Goal: Check status

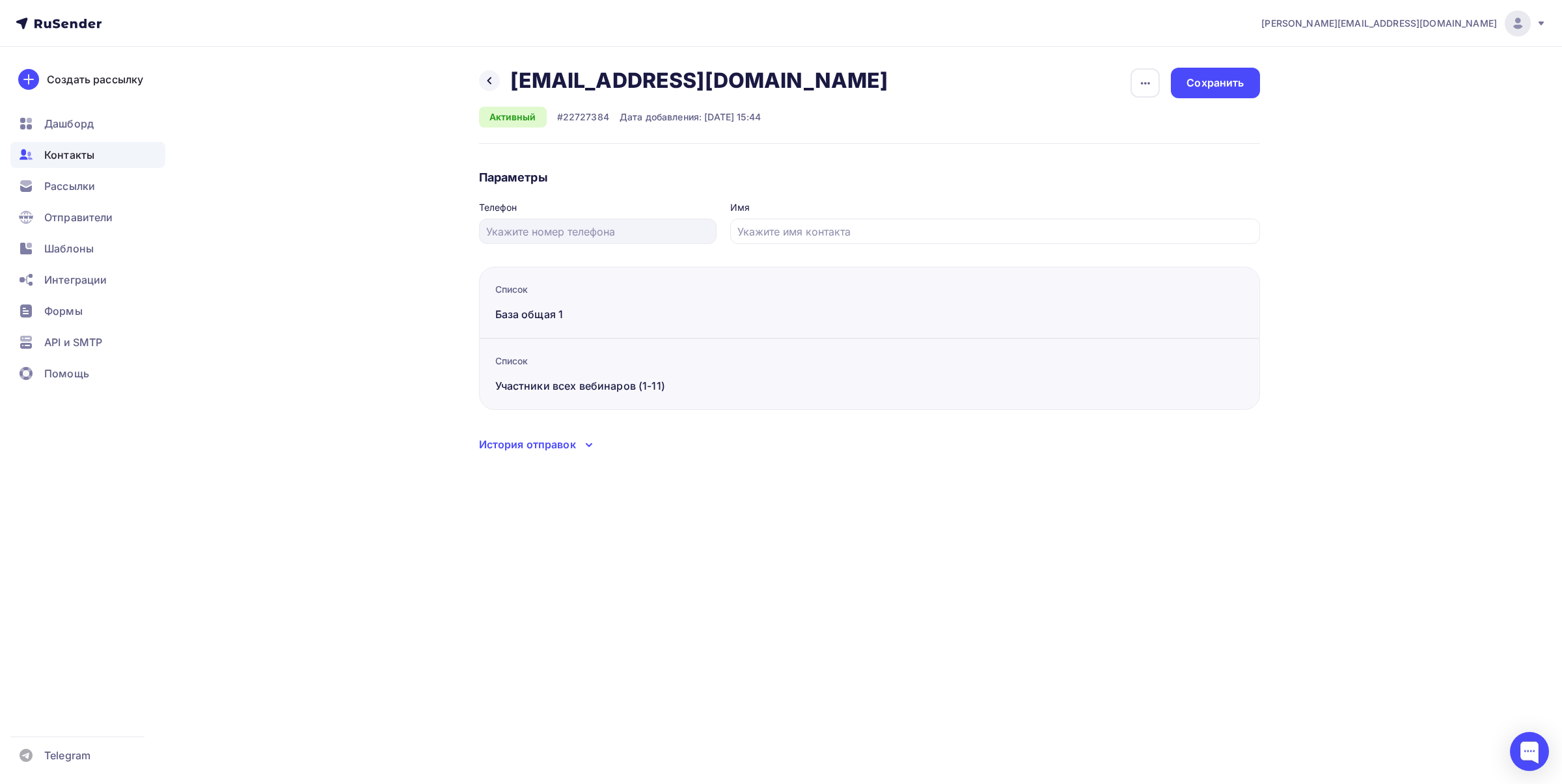
click at [77, 203] on ul "Дашборд Контакты Рассылки Отправители Шаблоны Интеграции Формы API и SMTP Помощь" at bounding box center [87, 253] width 155 height 283
click at [79, 179] on span "Рассылки" at bounding box center [69, 186] width 51 height 15
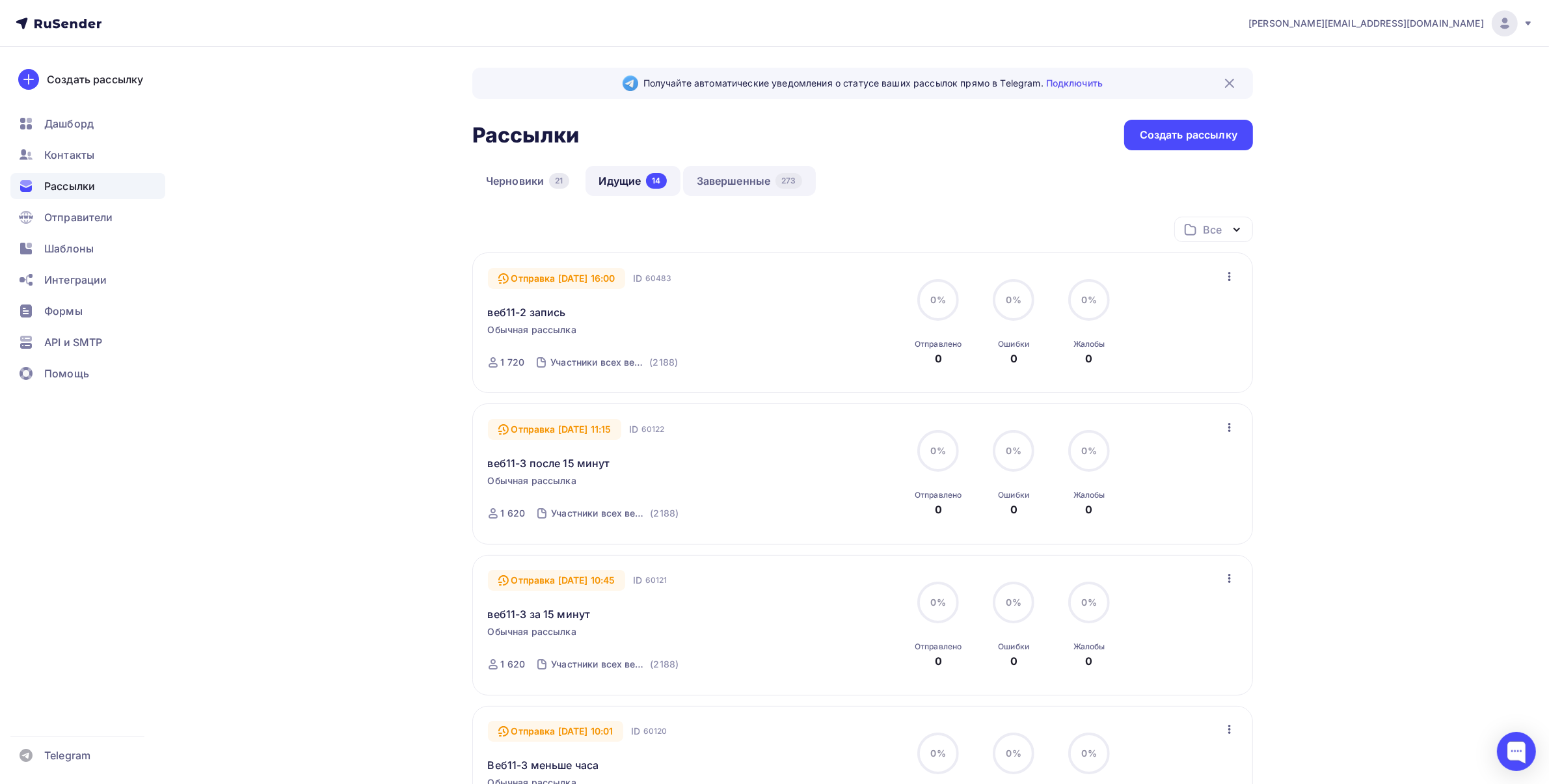
click at [739, 189] on link "Завершенные 273" at bounding box center [750, 181] width 133 height 30
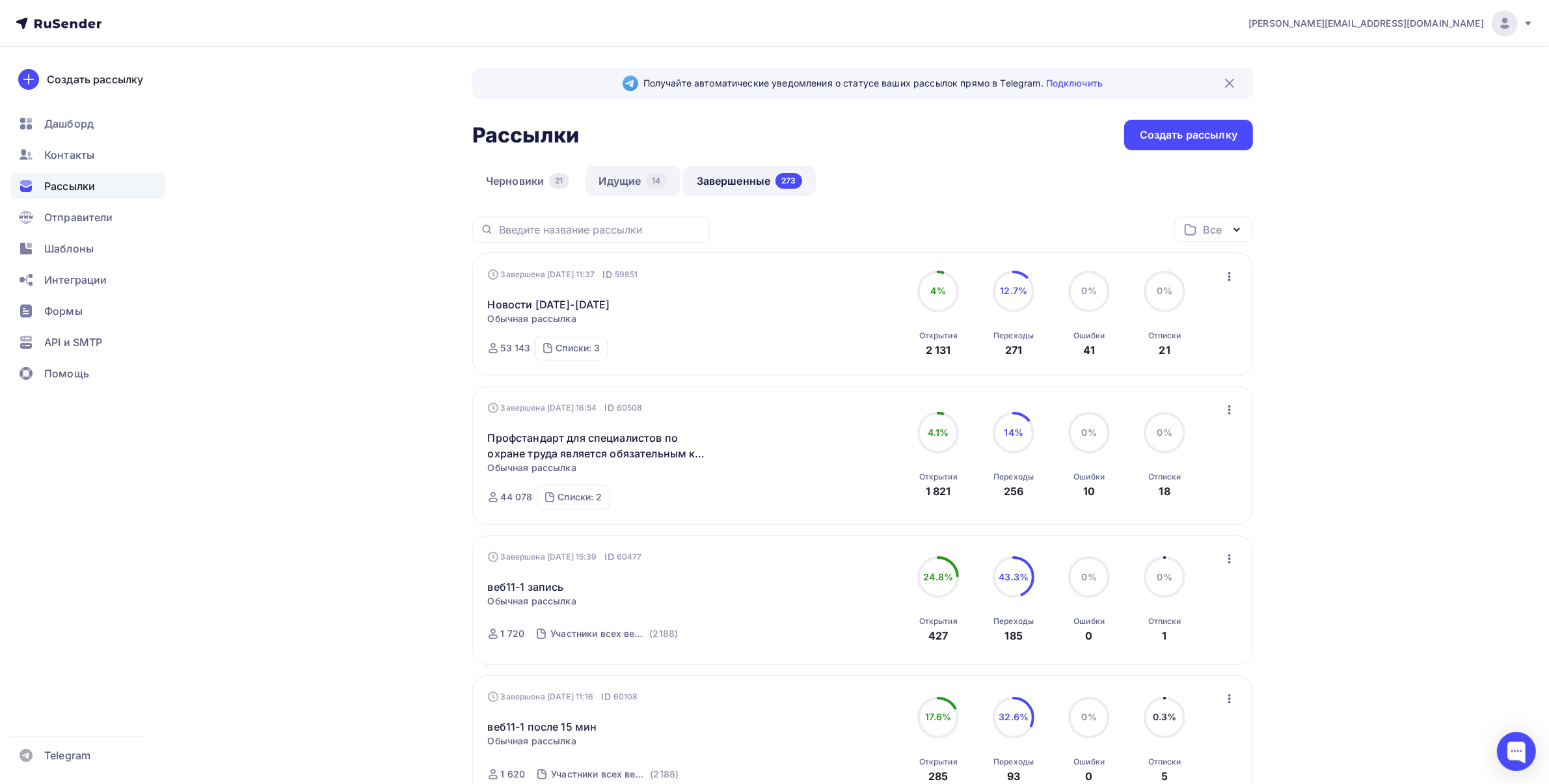
click at [609, 167] on link "Идущие 14" at bounding box center [633, 181] width 95 height 30
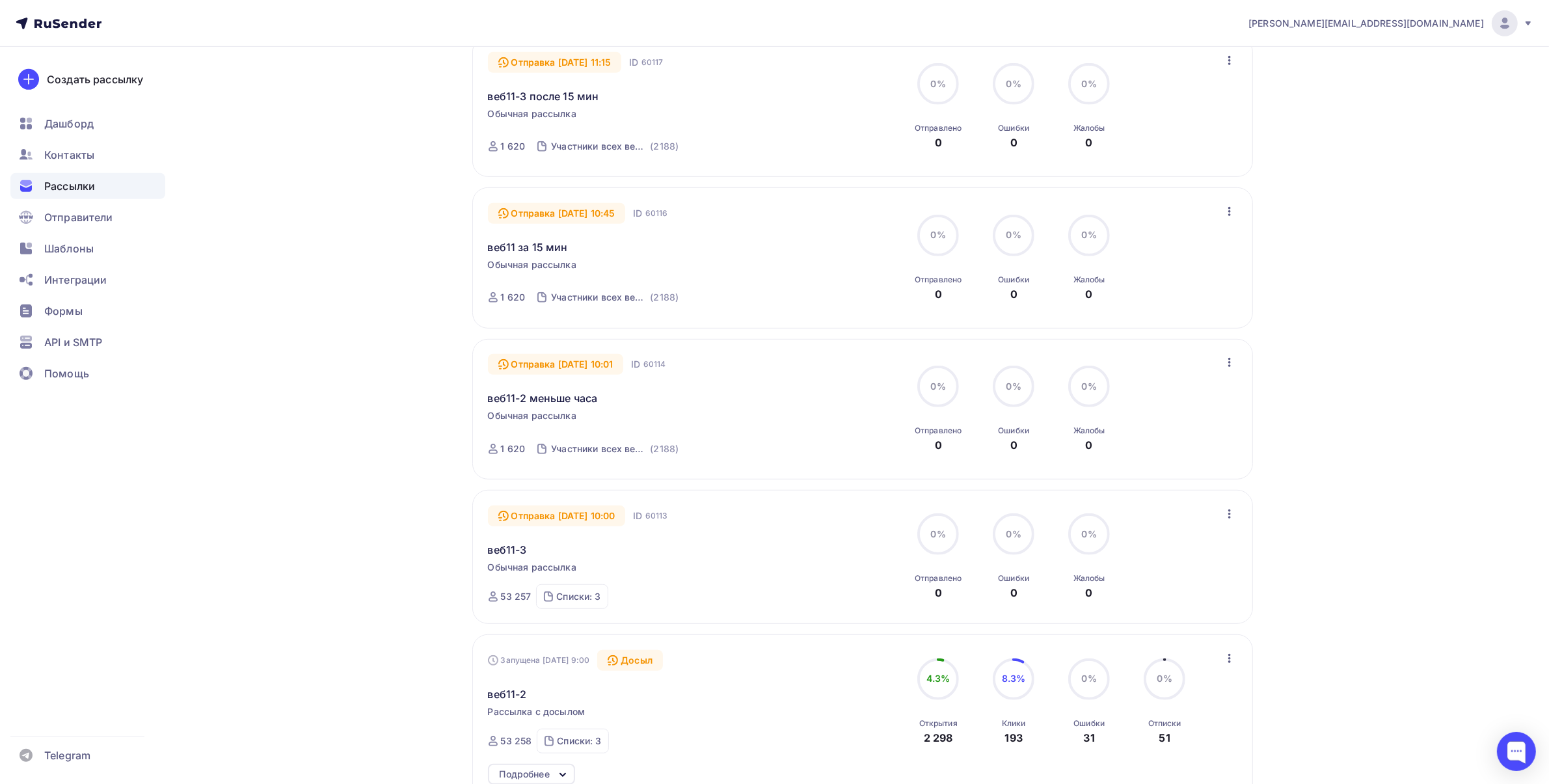
scroll to position [976, 0]
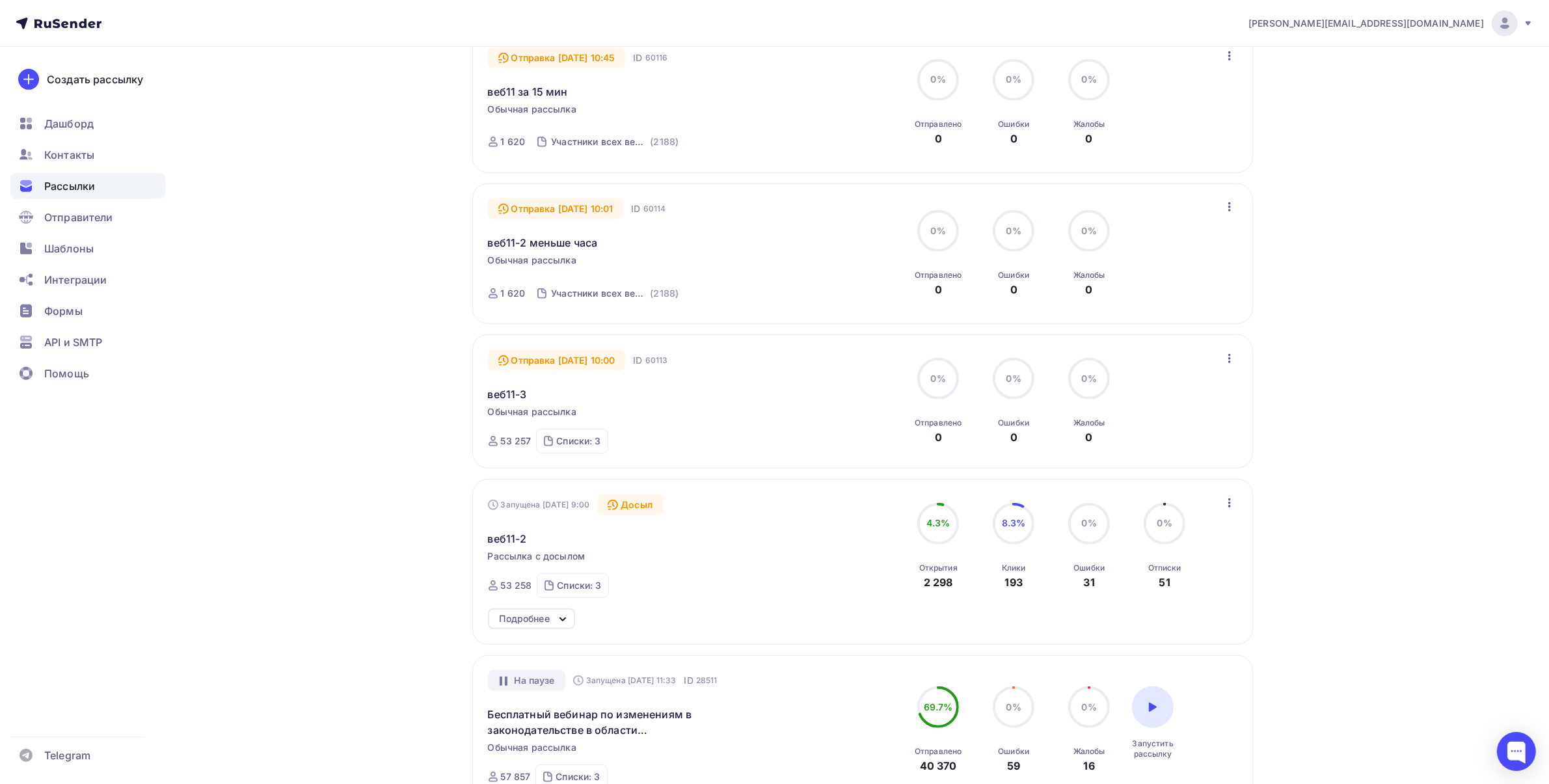
click at [570, 621] on icon at bounding box center [562, 619] width 15 height 15
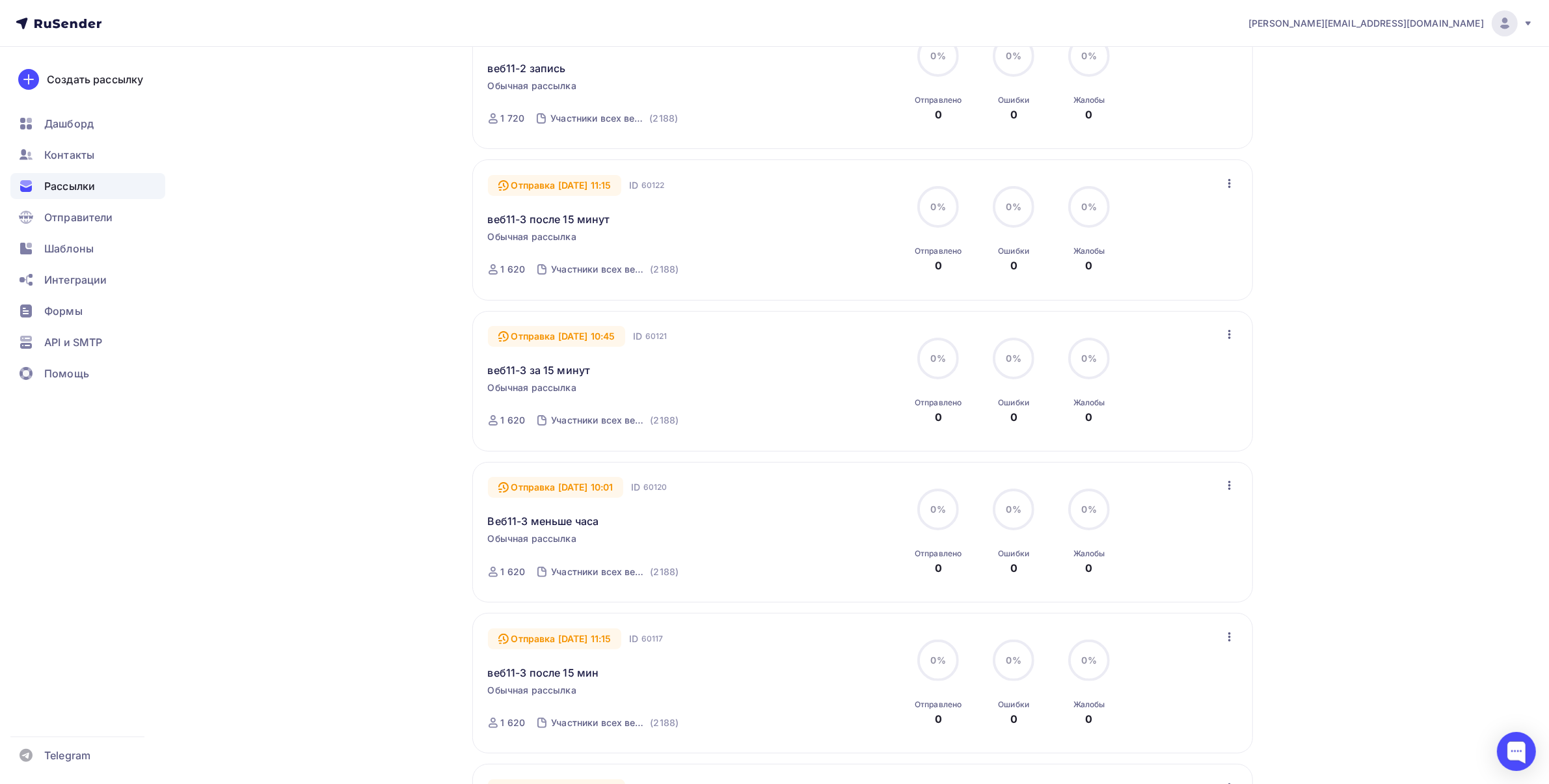
scroll to position [0, 0]
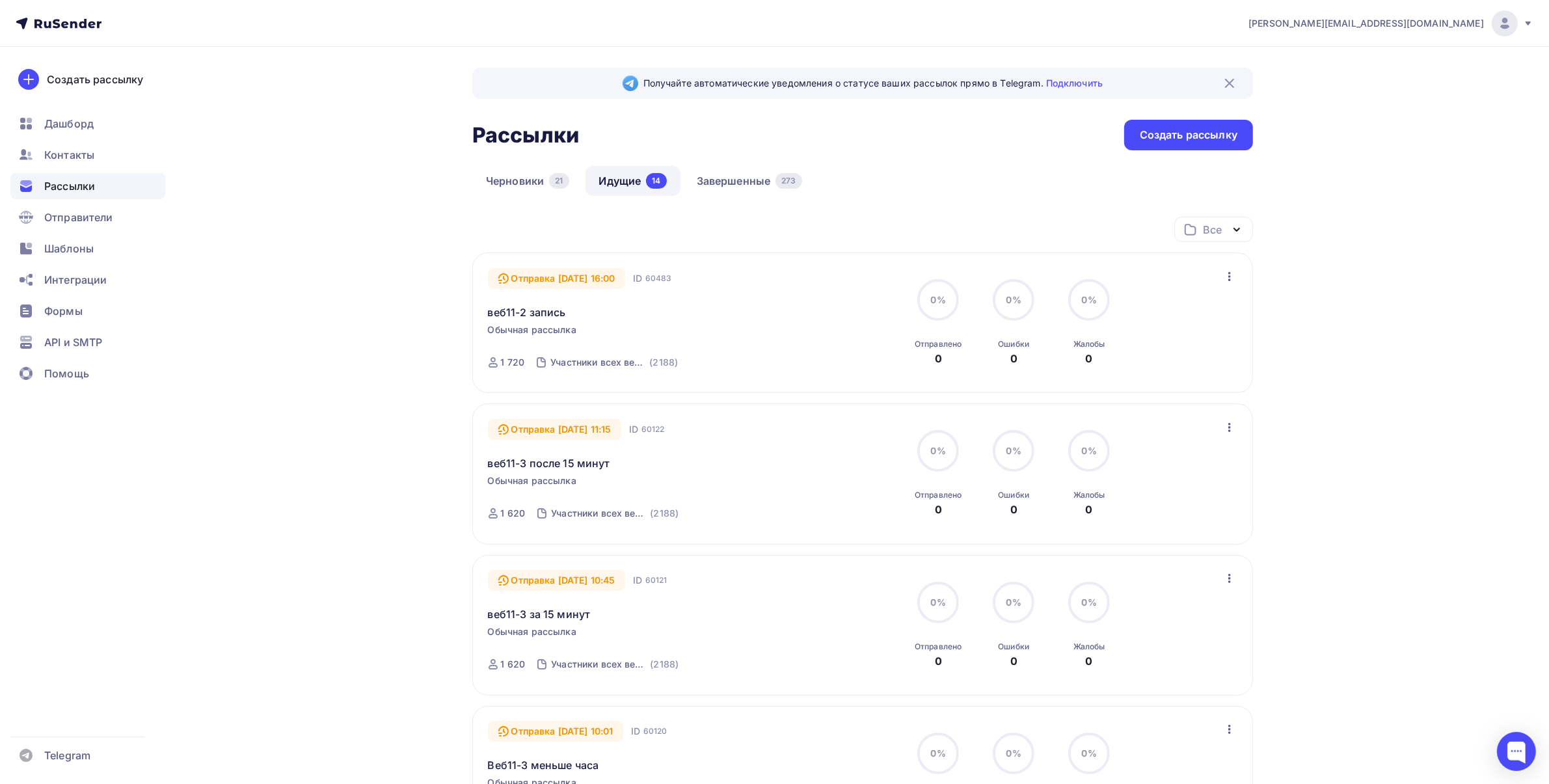
click at [964, 175] on div "Черновики 21 Идущие 14 Завершенные 273" at bounding box center [862, 191] width 780 height 51
click at [876, 195] on div "Черновики 21 Идущие 14 Завершенные 273" at bounding box center [862, 191] width 780 height 51
